Goal: Information Seeking & Learning: Learn about a topic

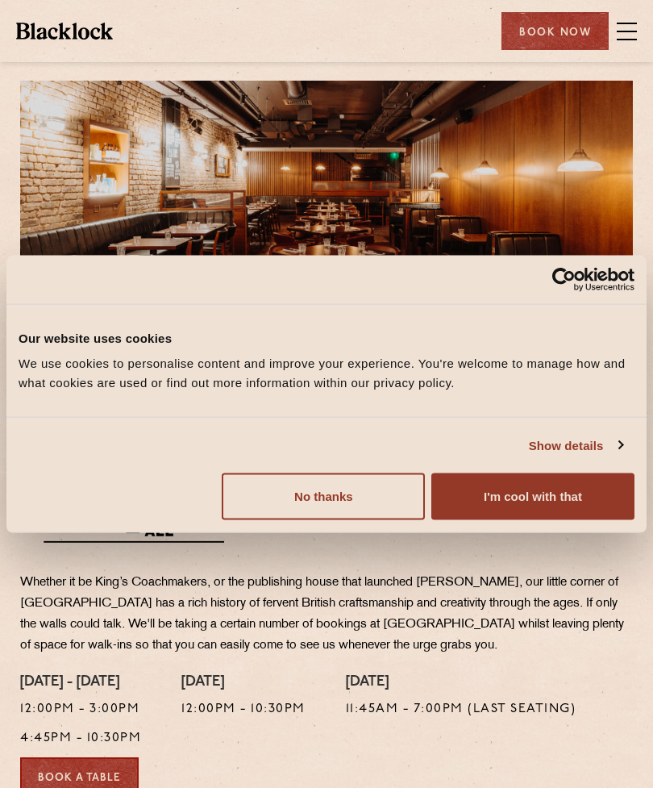
click at [577, 498] on button "I'm cool with that" at bounding box center [532, 496] width 203 height 47
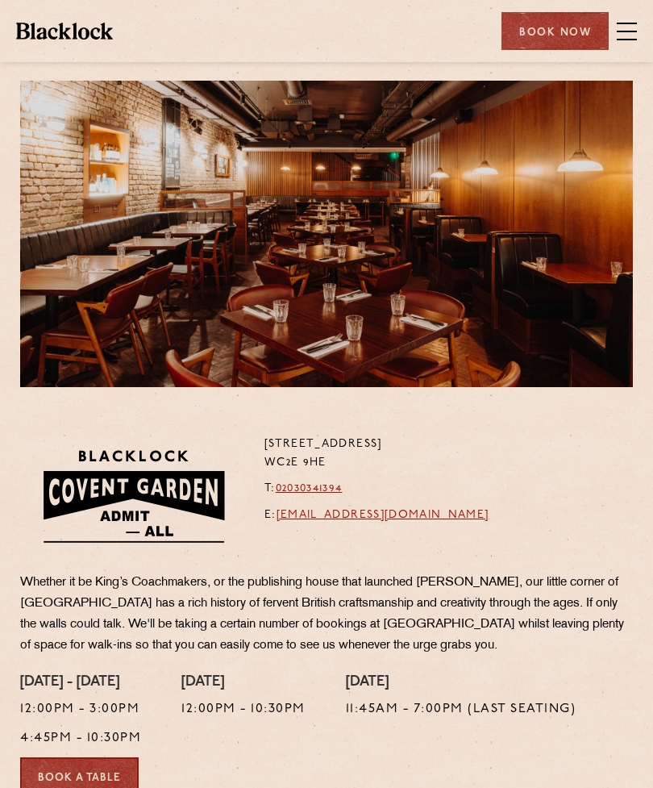
click at [625, 31] on span at bounding box center [627, 32] width 20 height 2
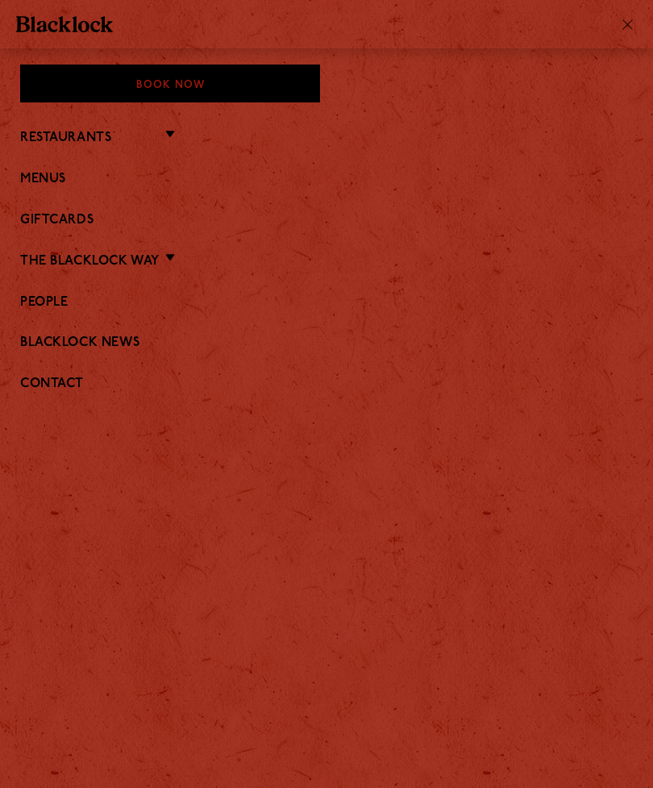
click at [61, 181] on link "Menus" at bounding box center [326, 179] width 613 height 15
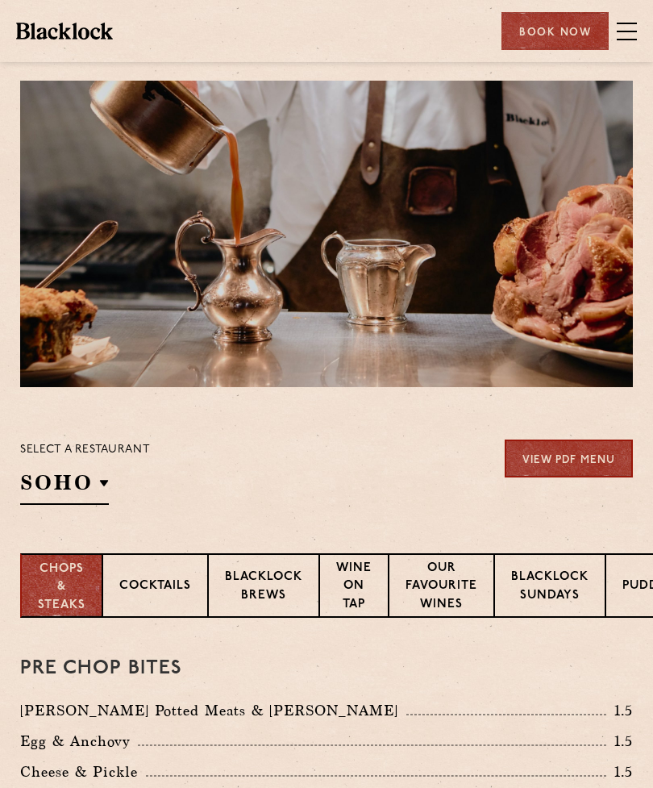
click at [0, 0] on p "[GEOGRAPHIC_DATA]" at bounding box center [0, 0] width 0 height 0
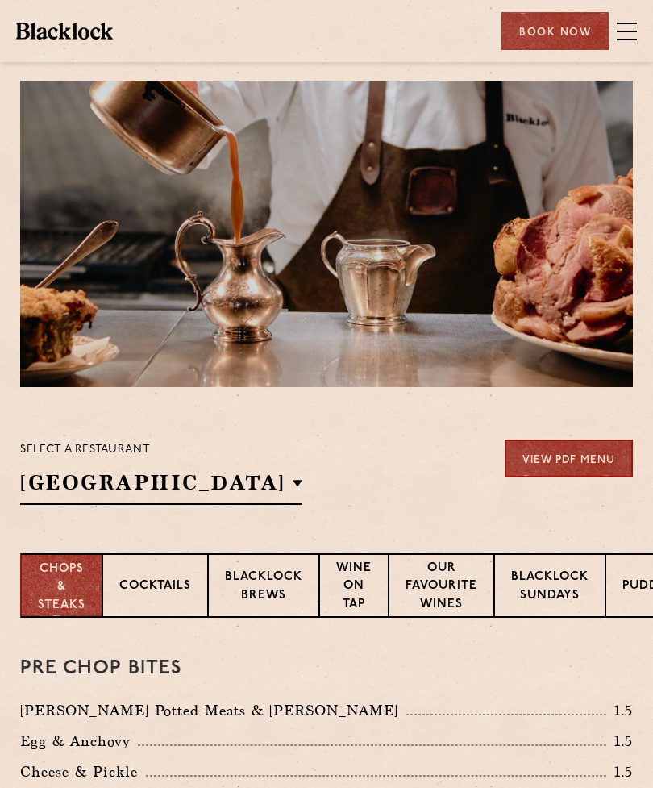
click at [0, 0] on p "[GEOGRAPHIC_DATA]" at bounding box center [0, 0] width 0 height 0
click at [65, 486] on h2 "[GEOGRAPHIC_DATA]" at bounding box center [161, 487] width 282 height 36
click at [255, 487] on div "Select a restaurant [GEOGRAPHIC_DATA] [GEOGRAPHIC_DATA] [GEOGRAPHIC_DATA] [GEOG…" at bounding box center [326, 472] width 613 height 65
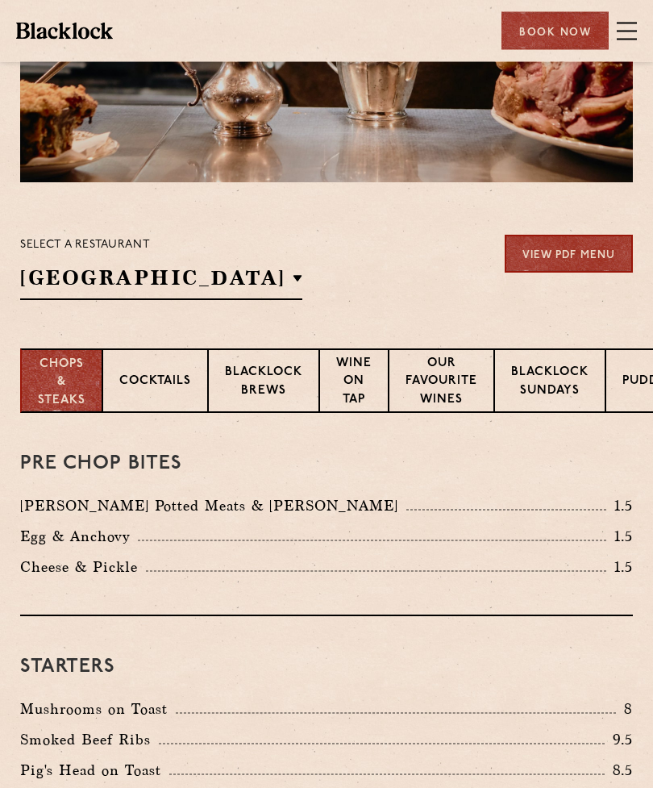
scroll to position [205, 0]
click at [143, 381] on p "Cocktails" at bounding box center [155, 383] width 72 height 20
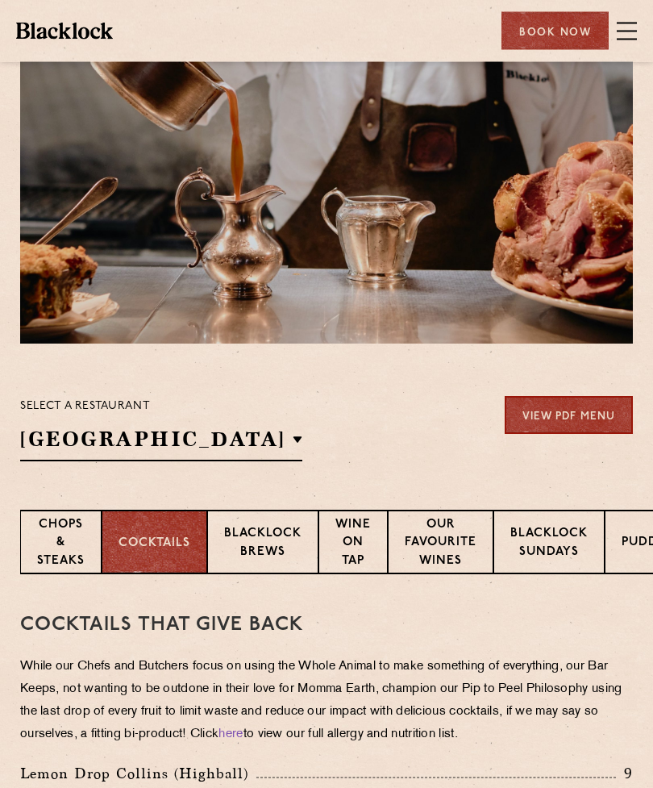
scroll to position [44, 0]
click at [259, 539] on p "Blacklock Brews" at bounding box center [262, 544] width 77 height 38
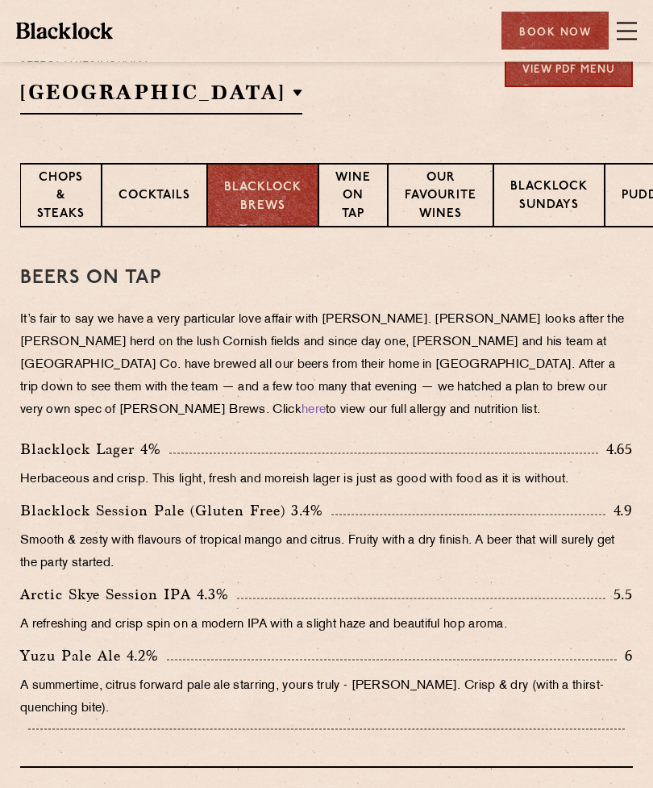
scroll to position [390, 0]
click at [358, 202] on p "Wine on Tap" at bounding box center [353, 197] width 35 height 56
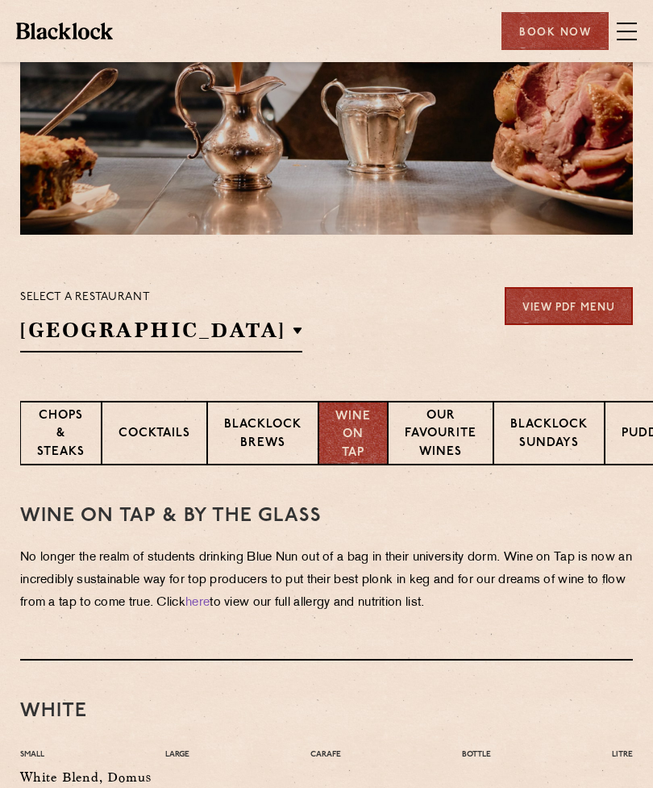
scroll to position [0, 0]
click at [55, 425] on p "Chops & Steaks" at bounding box center [61, 435] width 48 height 56
